Goal: Task Accomplishment & Management: Use online tool/utility

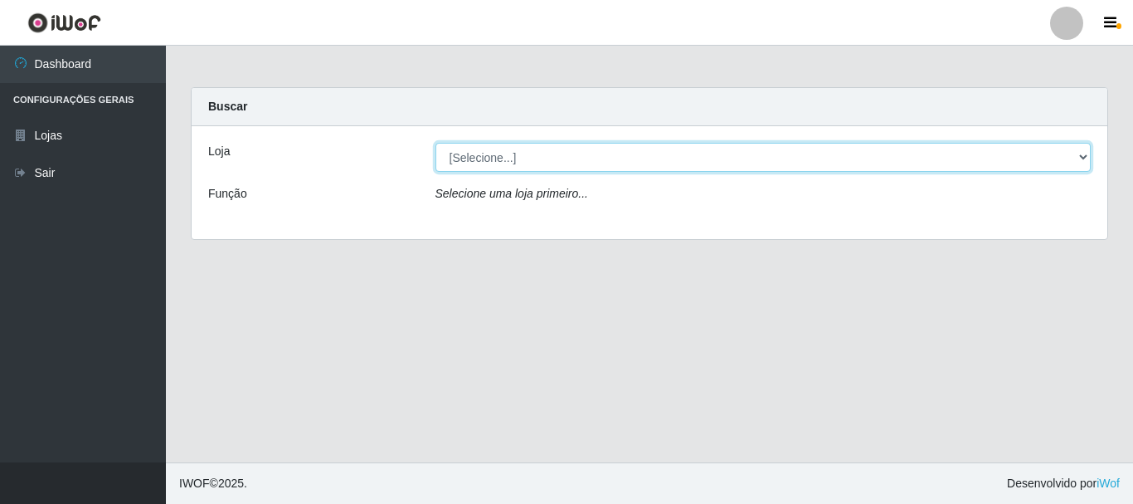
click at [529, 156] on select "[Selecione...] [GEOGRAPHIC_DATA] [GEOGRAPHIC_DATA]" at bounding box center [764, 157] width 656 height 29
select select "64"
click at [436, 143] on select "[Selecione...] [GEOGRAPHIC_DATA] [GEOGRAPHIC_DATA]" at bounding box center [764, 157] width 656 height 29
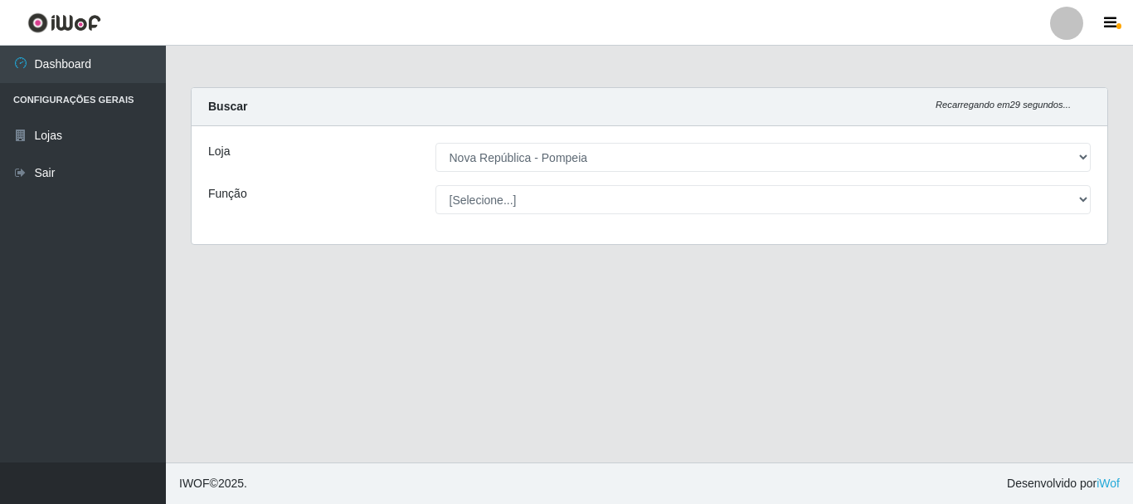
click at [558, 205] on select "[Selecione...] Balconista Operador de Caixa Recepcionista Repositor" at bounding box center [764, 199] width 656 height 29
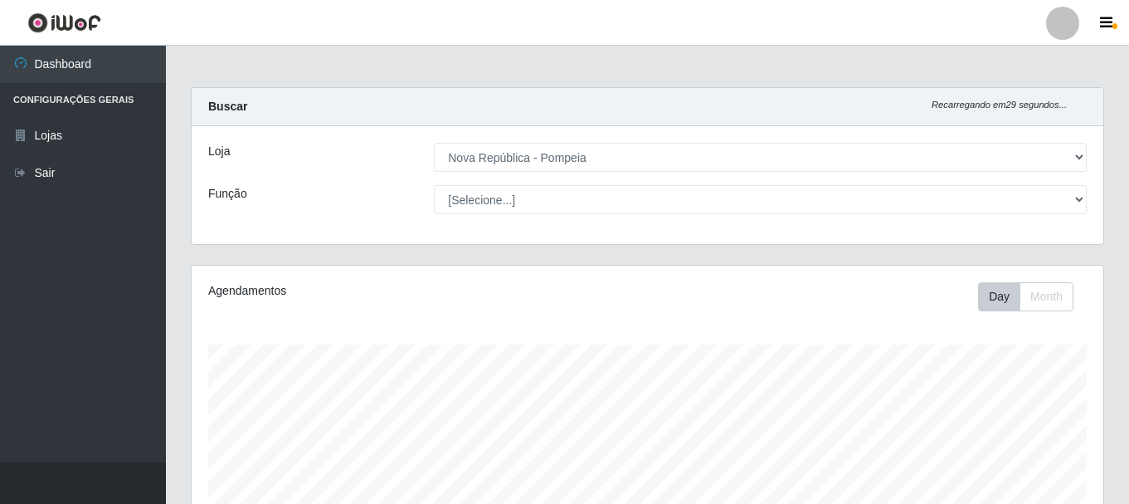
scroll to position [344, 912]
select select "22"
click at [434, 185] on select "[Selecione...] Balconista Operador de Caixa Recepcionista Repositor" at bounding box center [760, 199] width 653 height 29
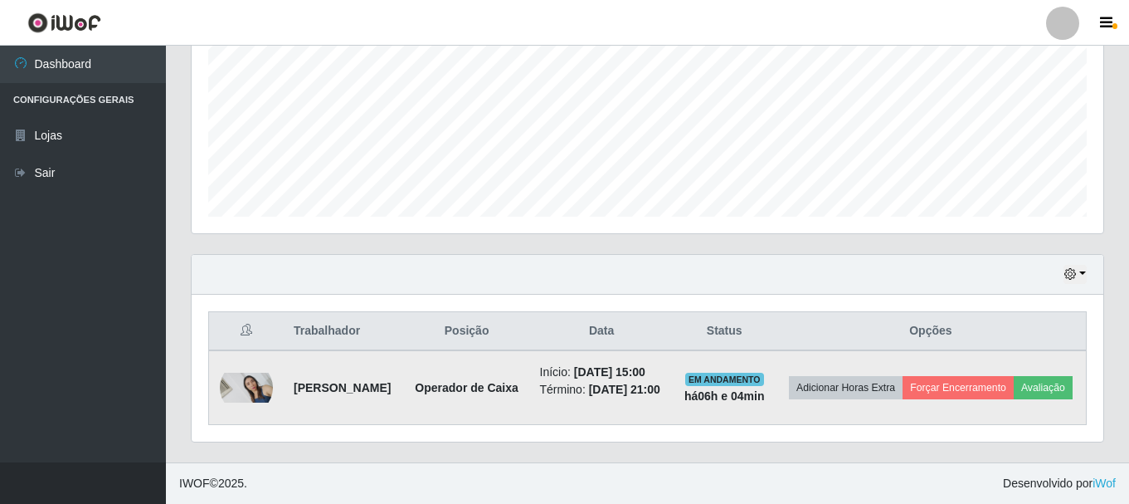
scroll to position [407, 0]
click at [1014, 376] on button "Forçar Encerramento" at bounding box center [958, 387] width 111 height 23
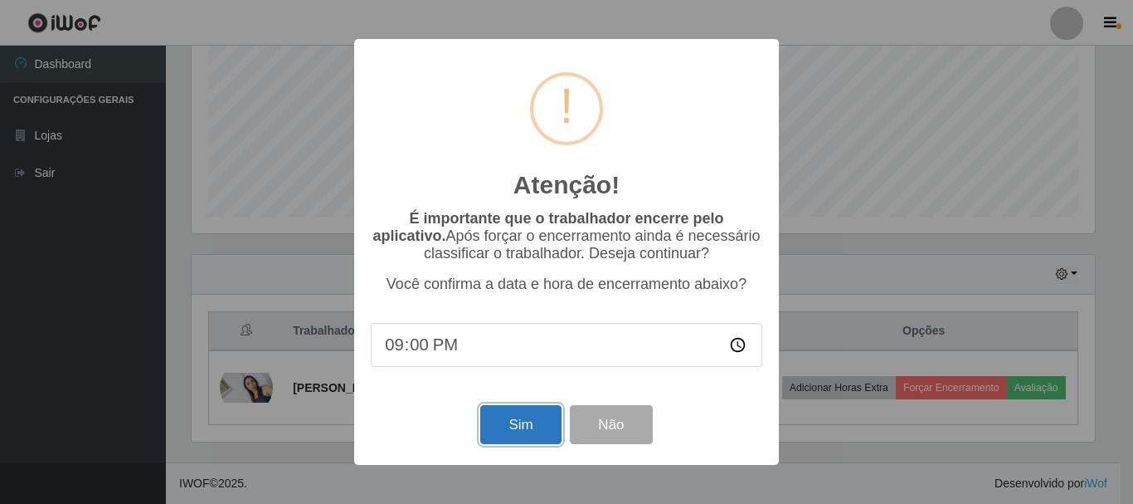
click at [519, 426] on button "Sim" at bounding box center [520, 424] width 80 height 39
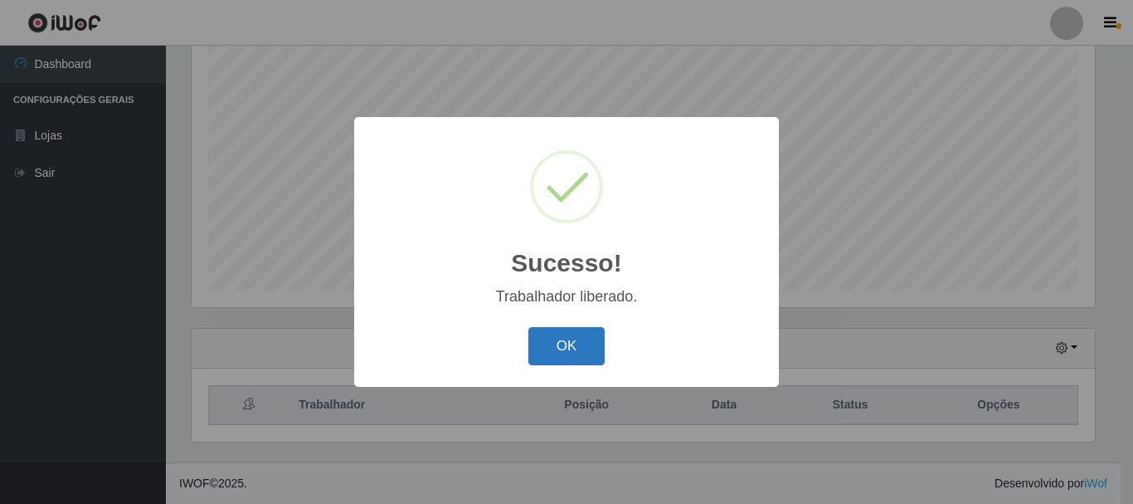
click at [573, 342] on button "OK" at bounding box center [567, 346] width 77 height 39
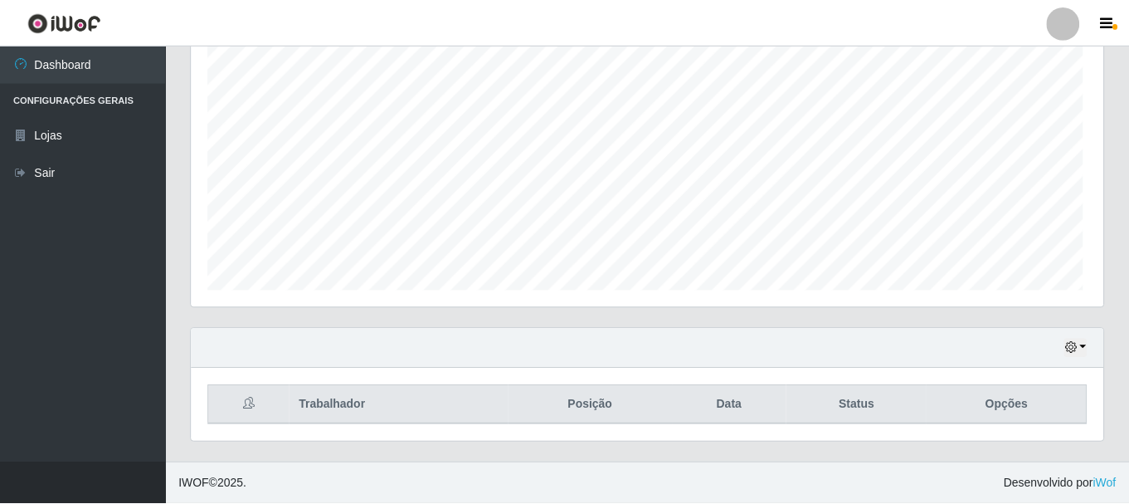
scroll to position [344, 912]
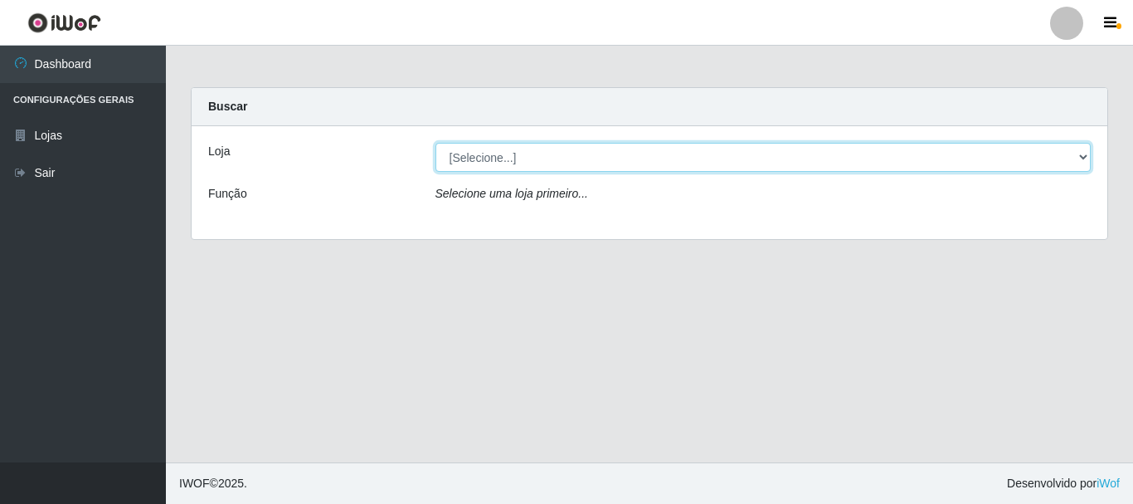
click at [1088, 154] on select "[Selecione...] [GEOGRAPHIC_DATA] [GEOGRAPHIC_DATA]" at bounding box center [764, 157] width 656 height 29
select select "64"
click at [436, 143] on select "[Selecione...] [GEOGRAPHIC_DATA] [GEOGRAPHIC_DATA]" at bounding box center [764, 157] width 656 height 29
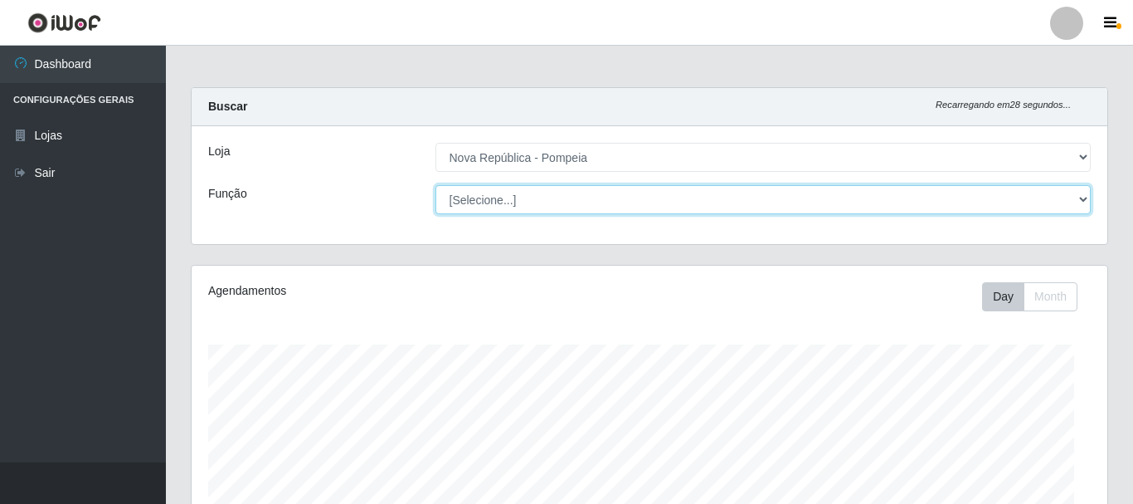
click at [1080, 196] on select "[Selecione...] Balconista Operador de Caixa Recepcionista Repositor" at bounding box center [764, 199] width 656 height 29
select select "22"
click at [434, 185] on select "[Selecione...] Balconista Operador de Caixa Recepcionista Repositor" at bounding box center [760, 199] width 653 height 29
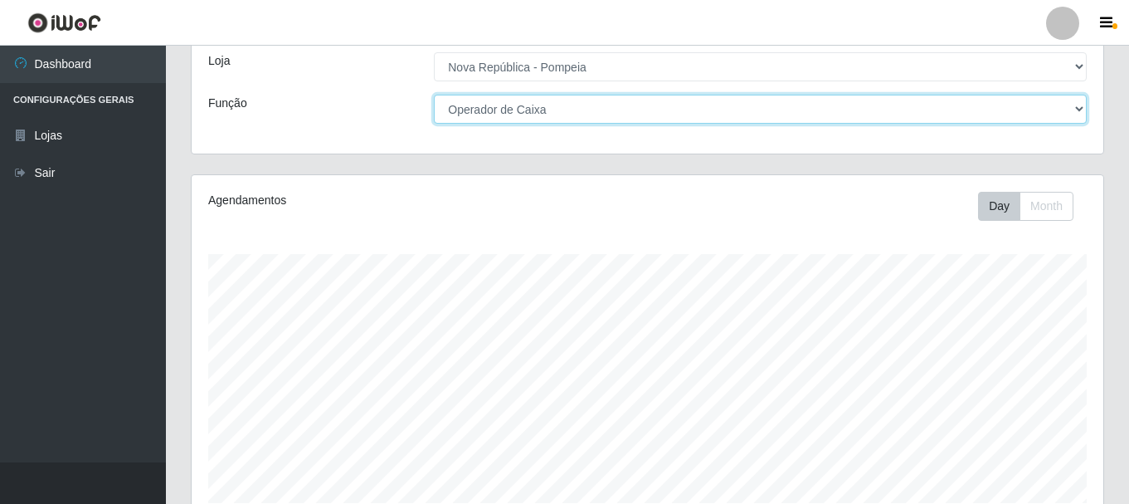
scroll to position [18, 0]
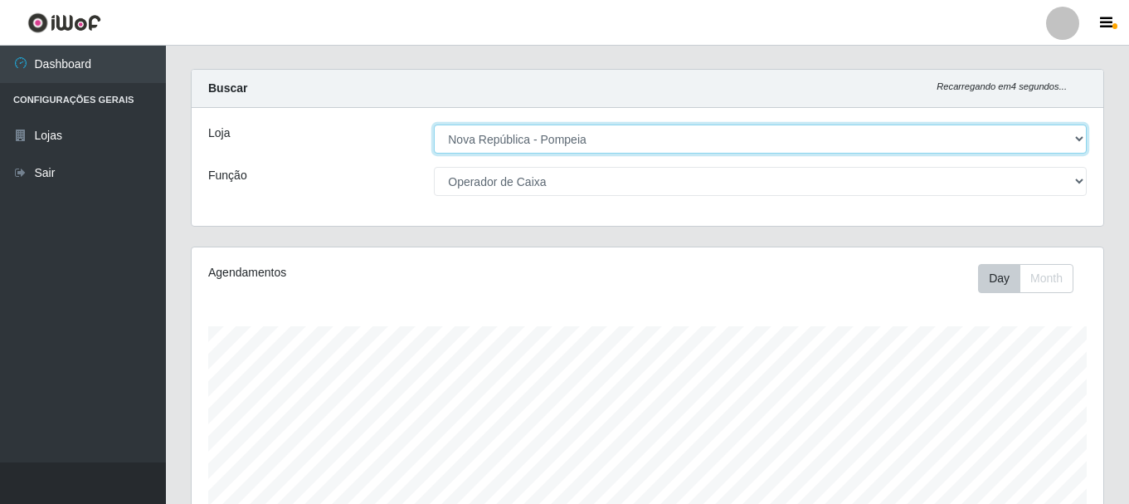
click at [1077, 134] on select "[Selecione...] [GEOGRAPHIC_DATA] [GEOGRAPHIC_DATA]" at bounding box center [760, 138] width 653 height 29
select select "65"
click at [434, 124] on select "[Selecione...] [GEOGRAPHIC_DATA] [GEOGRAPHIC_DATA]" at bounding box center [760, 138] width 653 height 29
select select "22"
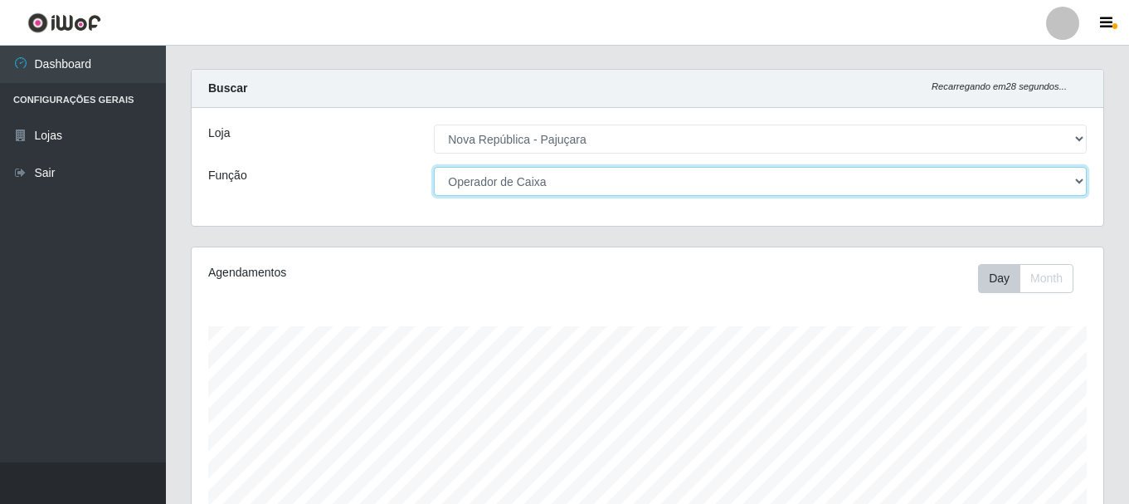
click at [1071, 180] on select "[Selecione...] Balconista Operador de Caixa Repositor" at bounding box center [760, 181] width 653 height 29
click at [434, 167] on select "[Selecione...] Balconista Operador de Caixa Repositor" at bounding box center [760, 181] width 653 height 29
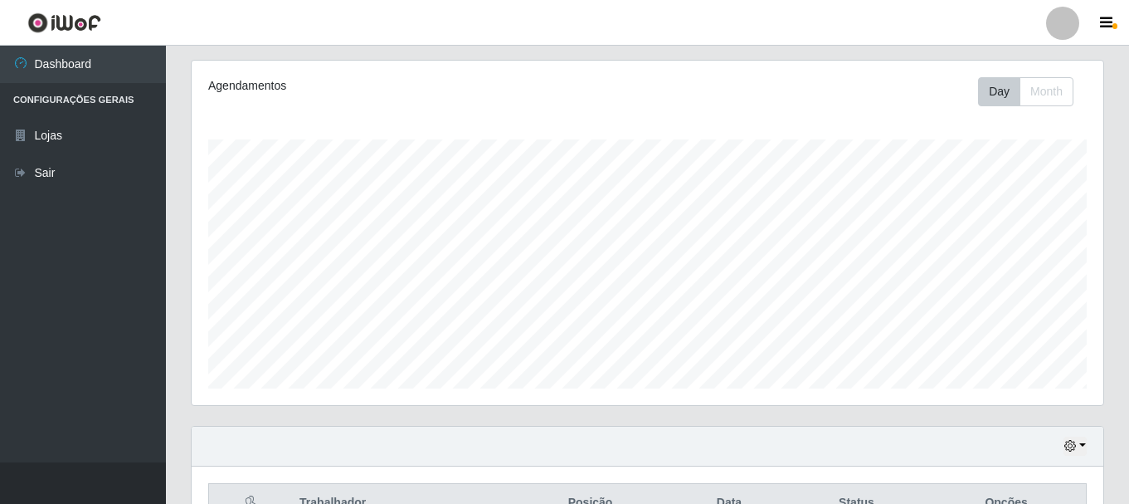
scroll to position [303, 0]
